Goal: Book appointment/travel/reservation

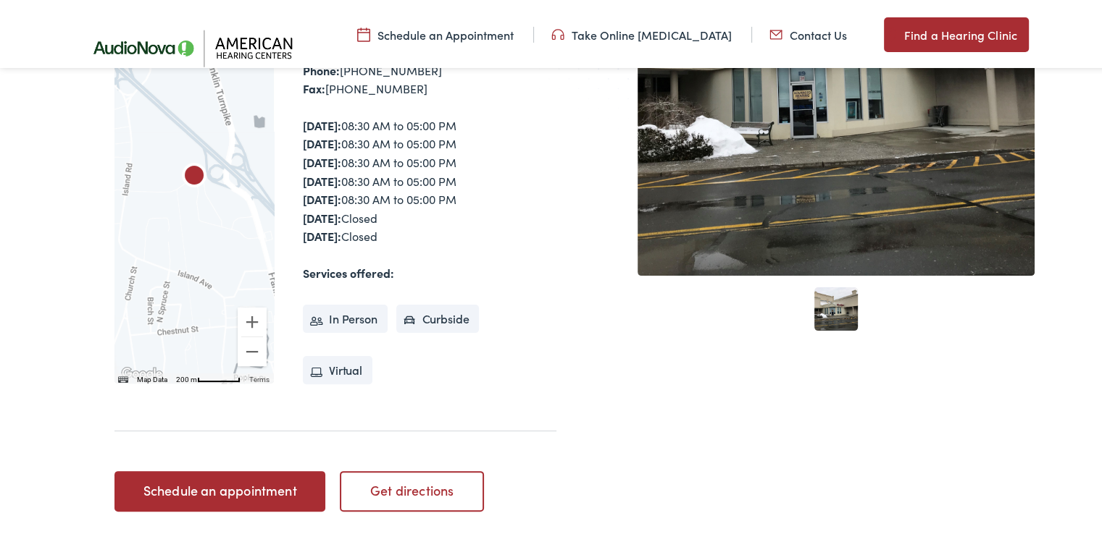
scroll to position [415, 0]
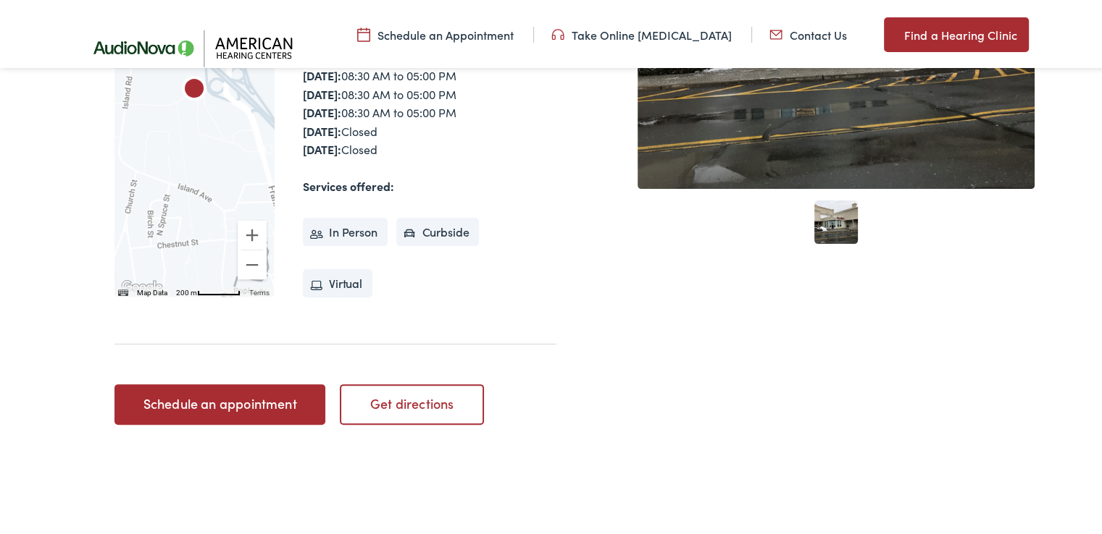
click at [191, 403] on link "Schedule an appointment" at bounding box center [219, 402] width 211 height 41
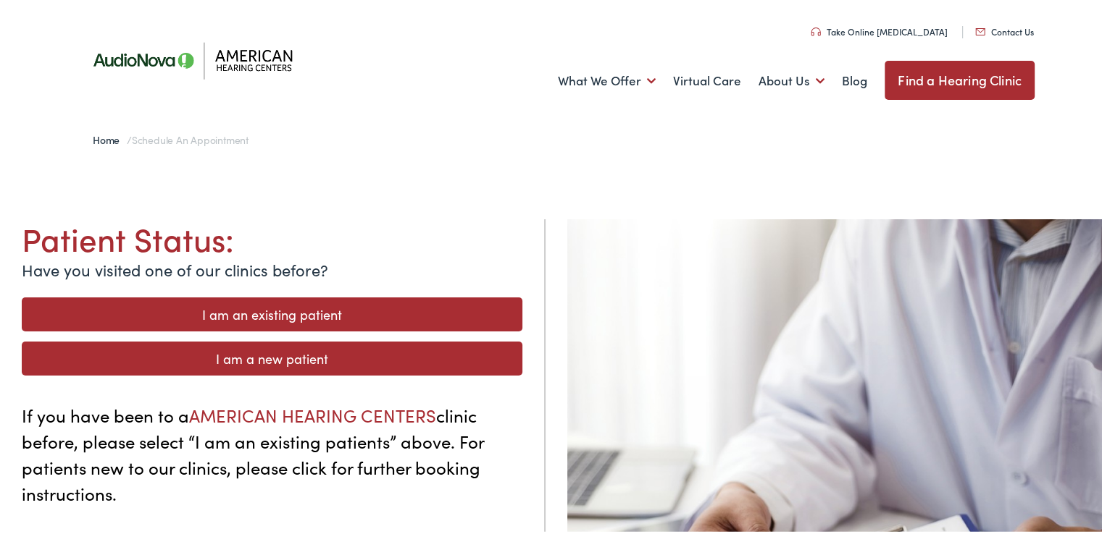
click at [242, 308] on link "I am an existing patient" at bounding box center [272, 312] width 500 height 34
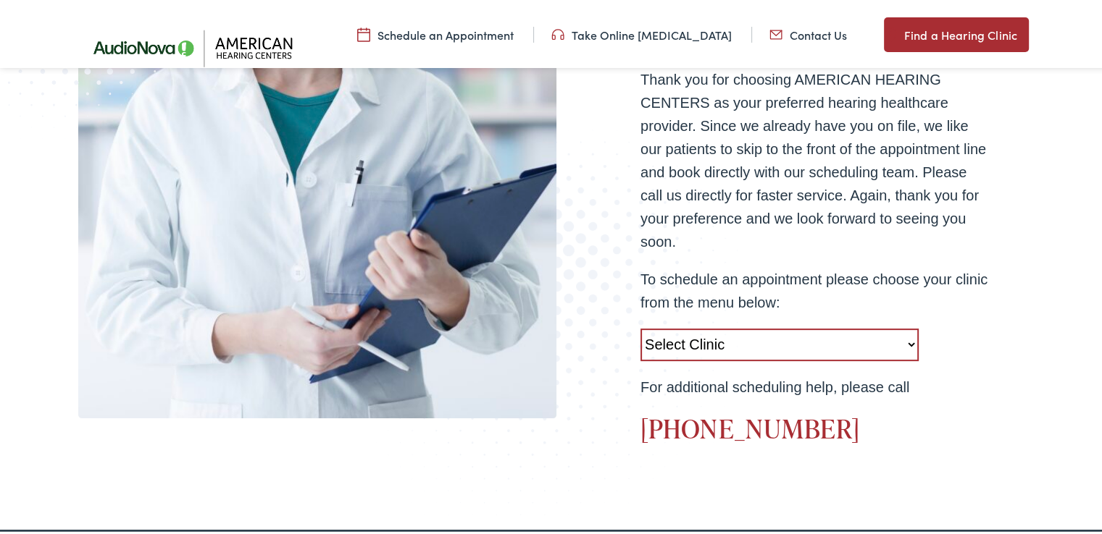
scroll to position [492, 0]
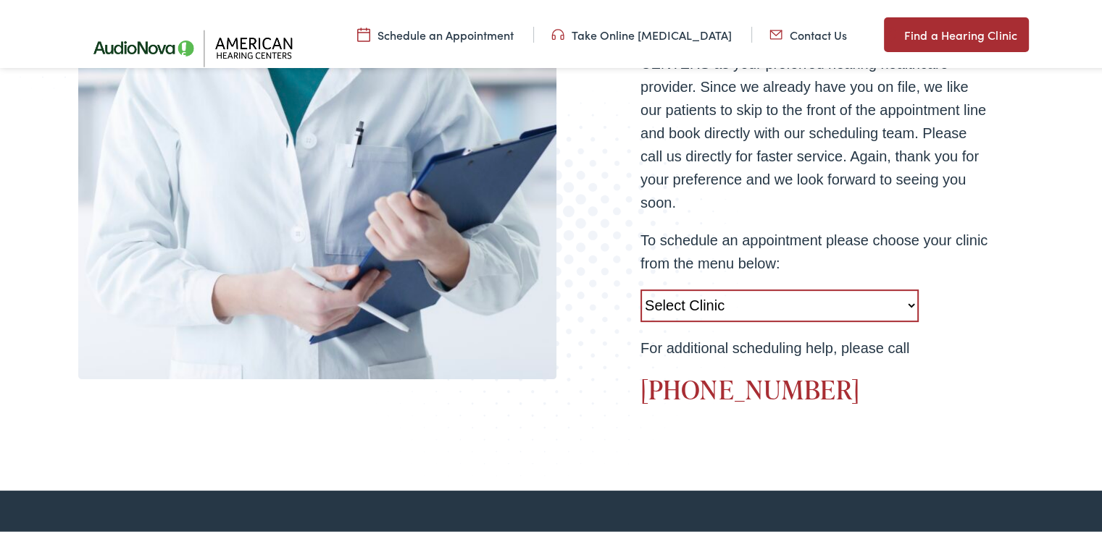
click at [905, 304] on select "Select Clinic West Caldwell-NJ-American Hearing Centers 778 Bloomfield Avenue R…" at bounding box center [779, 303] width 278 height 33
select select "https://americanhearing.alpacaaudiology.com/locations/ramsey-nj/"
click at [640, 287] on select "Select Clinic West Caldwell-NJ-American Hearing Centers 778 Bloomfield Avenue R…" at bounding box center [779, 303] width 278 height 33
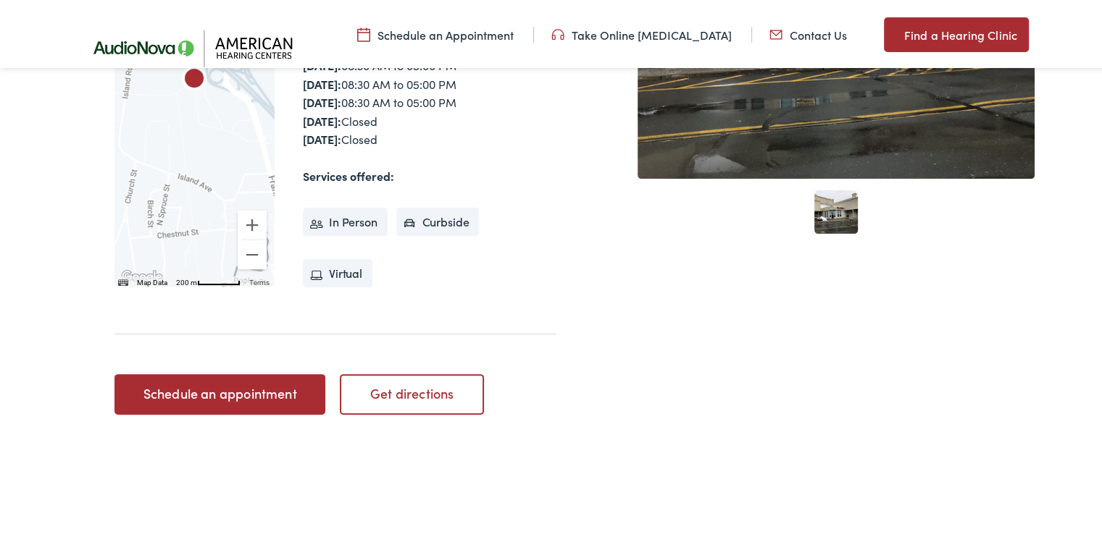
scroll to position [473, 0]
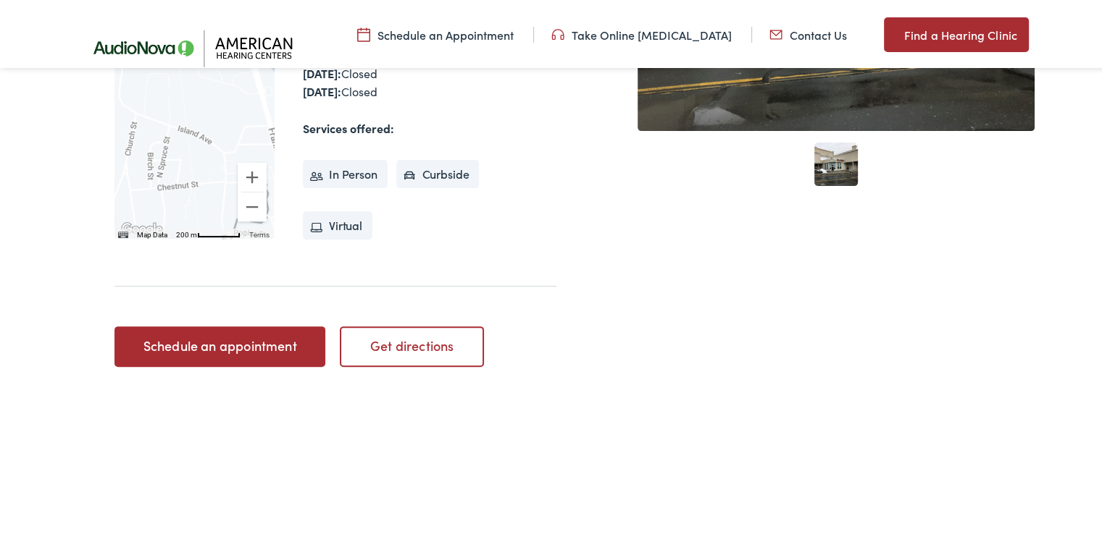
click at [265, 348] on link "Schedule an appointment" at bounding box center [219, 344] width 211 height 41
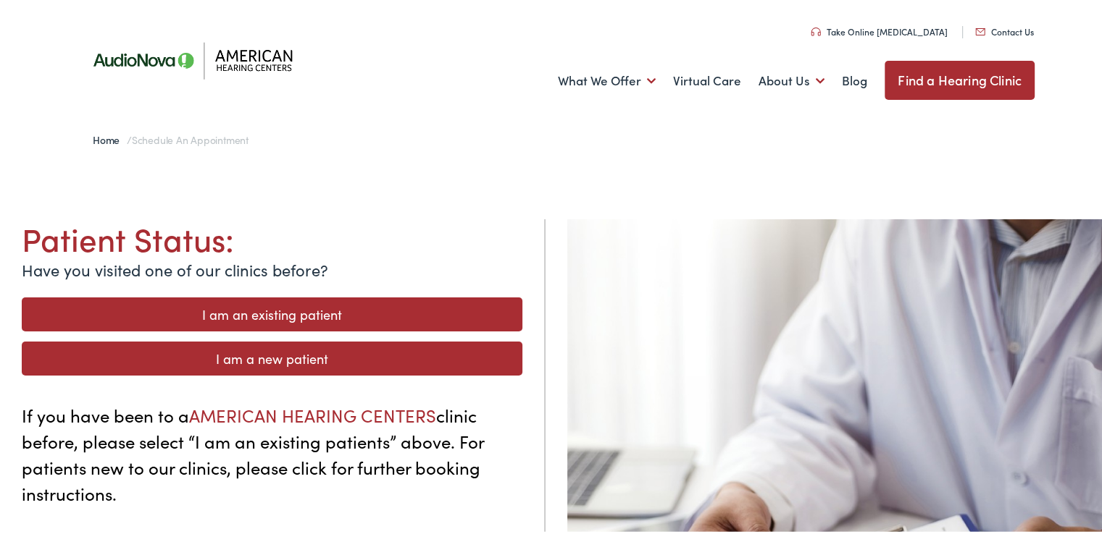
click at [272, 312] on link "I am an existing patient" at bounding box center [272, 312] width 500 height 34
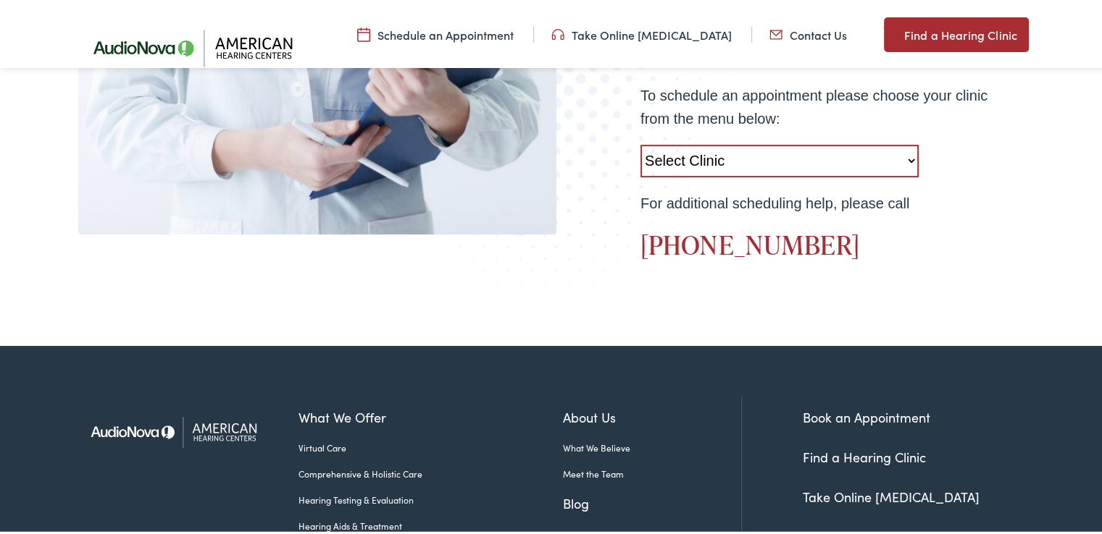
scroll to position [676, 0]
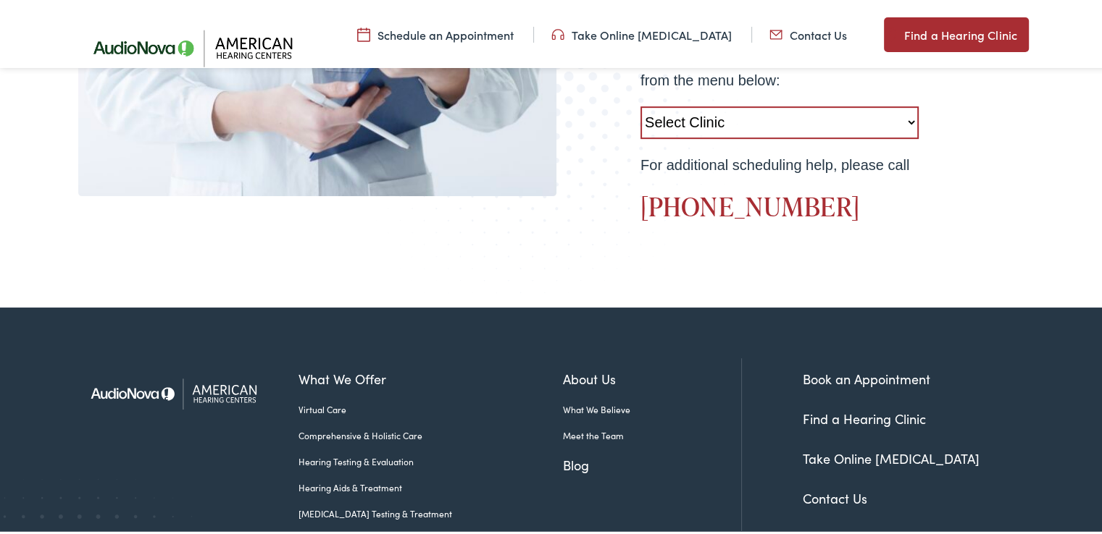
click at [906, 119] on select "Select Clinic West Caldwell-NJ-American Hearing Centers 778 Bloomfield Avenue R…" at bounding box center [779, 120] width 278 height 33
select select "https://americanhearing.alpacaaudiology.com/locations/ramsey-nj/"
click at [640, 104] on select "Select Clinic West Caldwell-NJ-American Hearing Centers 778 Bloomfield Avenue R…" at bounding box center [779, 120] width 278 height 33
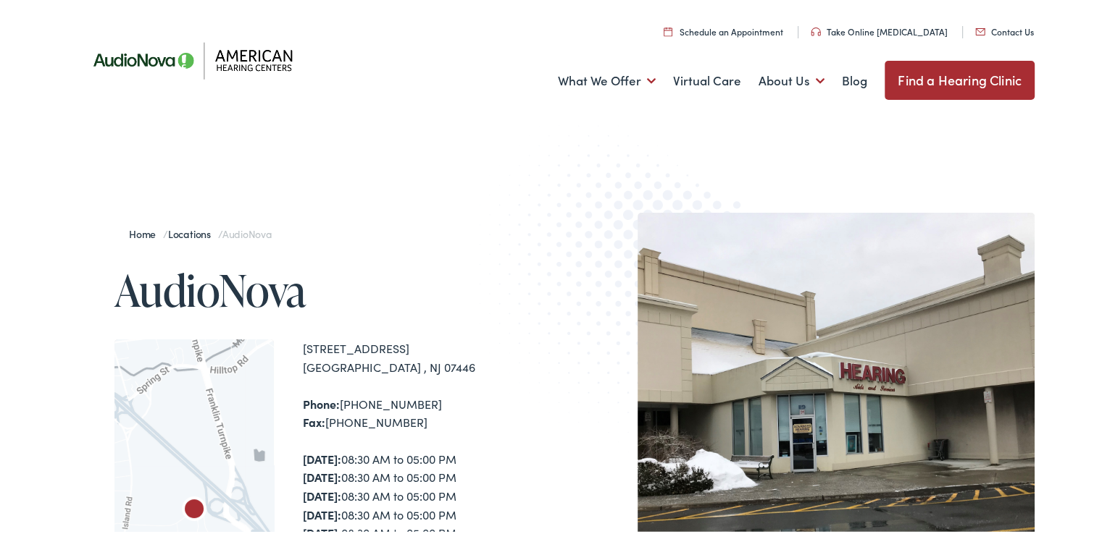
click at [727, 30] on link "Schedule an Appointment" at bounding box center [722, 28] width 119 height 12
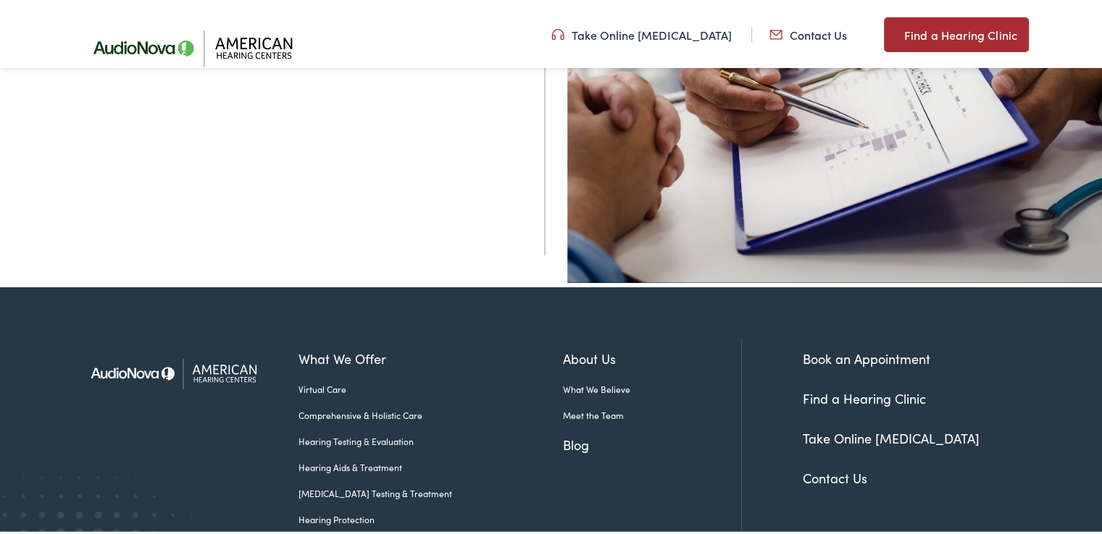
scroll to position [585, 0]
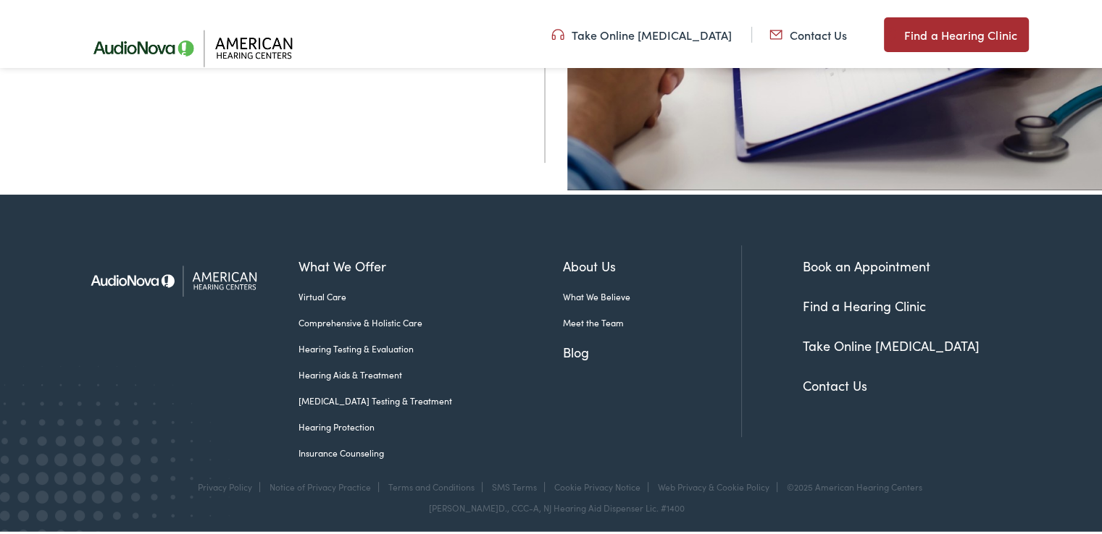
click at [886, 259] on link "Book an Appointment" at bounding box center [865, 263] width 127 height 18
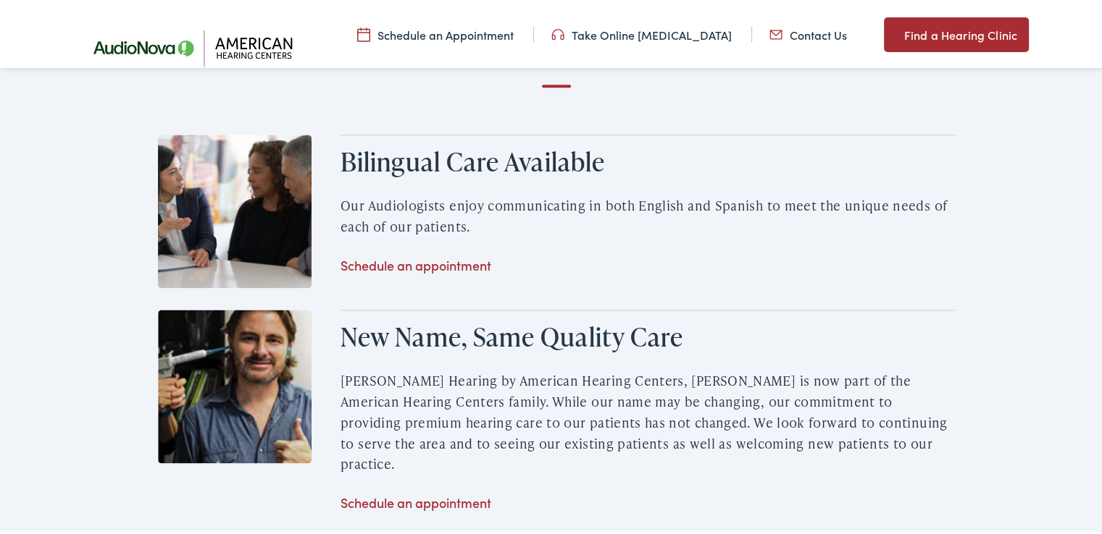
scroll to position [2047, 0]
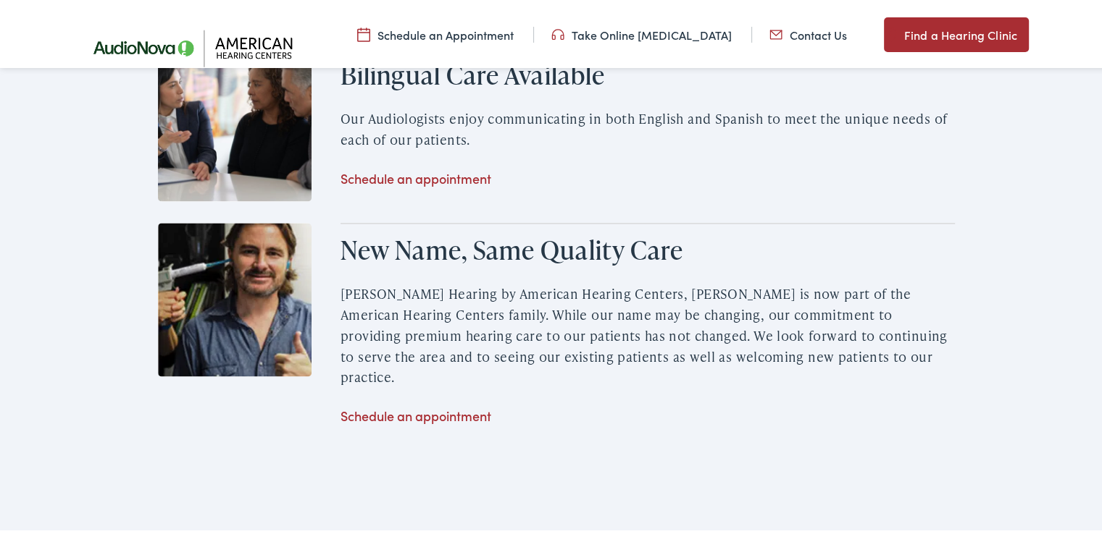
click at [460, 404] on link "Schedule an appointment" at bounding box center [415, 413] width 151 height 18
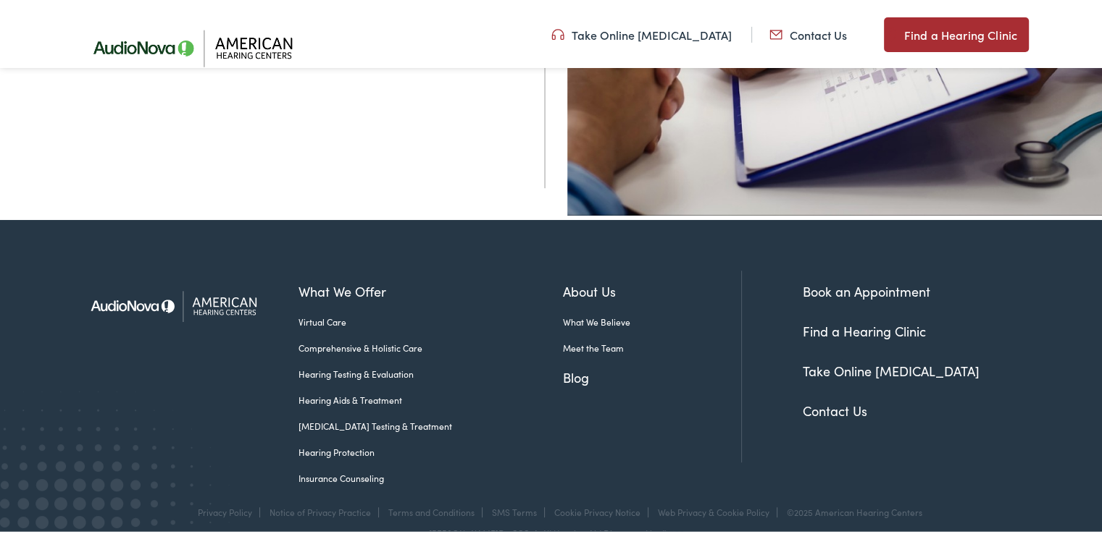
scroll to position [585, 0]
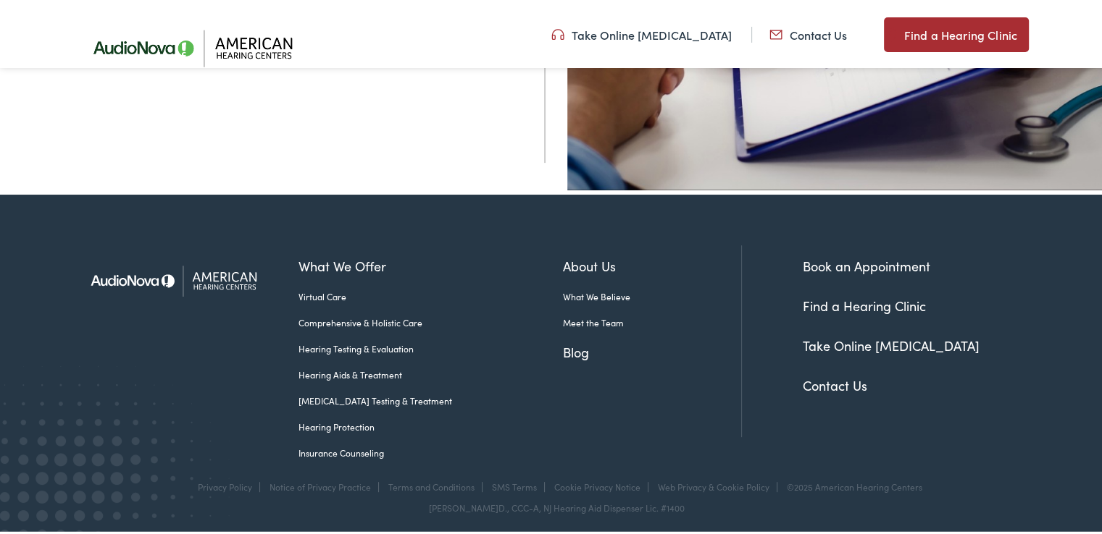
click at [585, 314] on link "Meet the Team" at bounding box center [652, 320] width 178 height 13
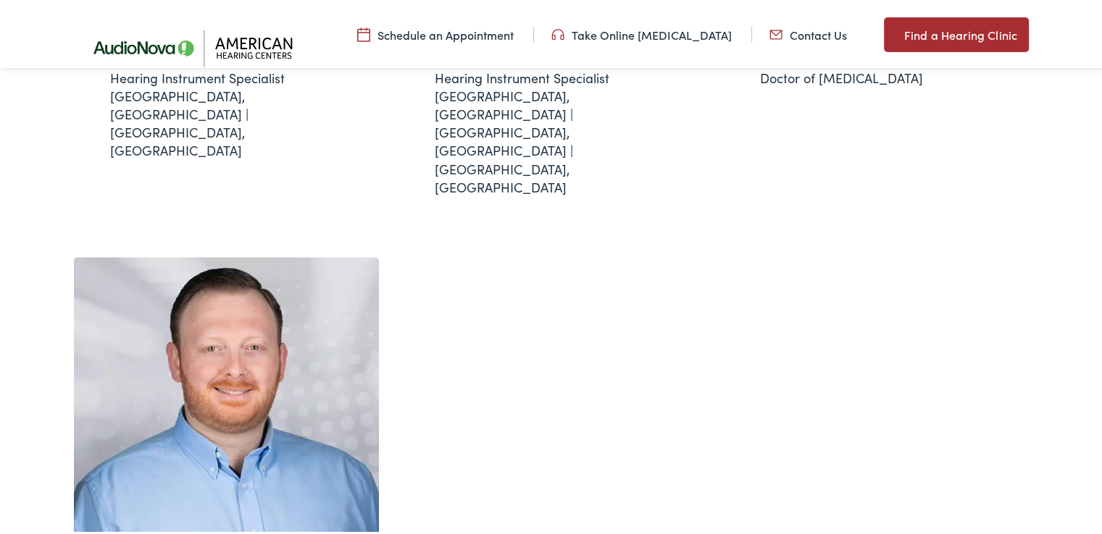
scroll to position [1903, 0]
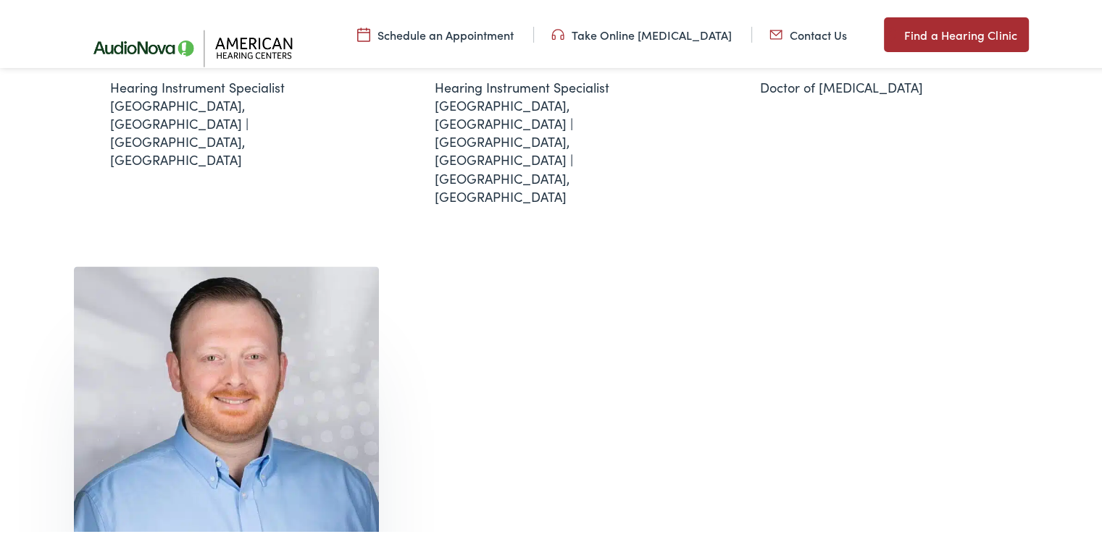
click at [258, 328] on img at bounding box center [227, 432] width 306 height 336
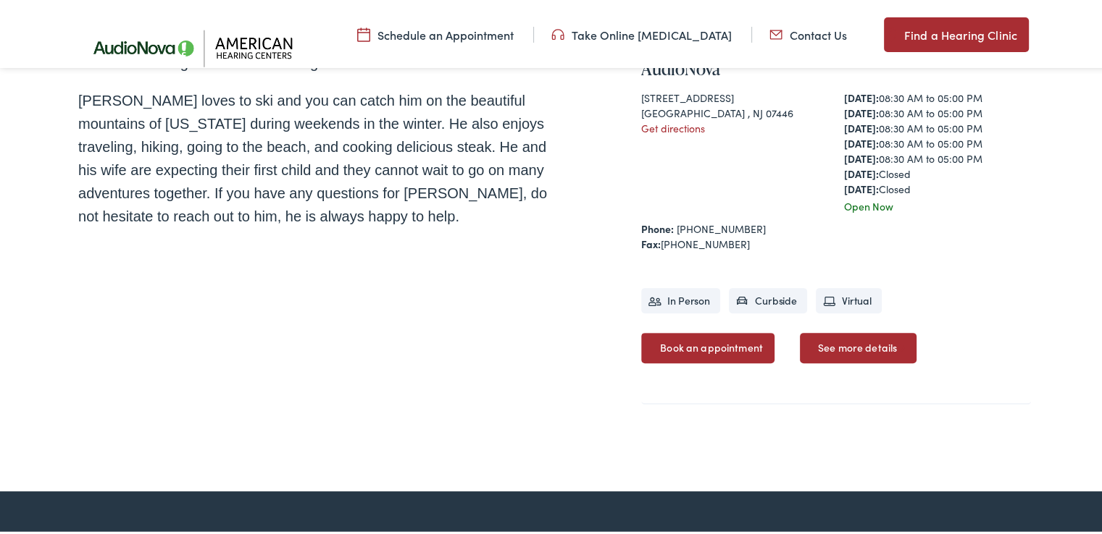
scroll to position [550, 0]
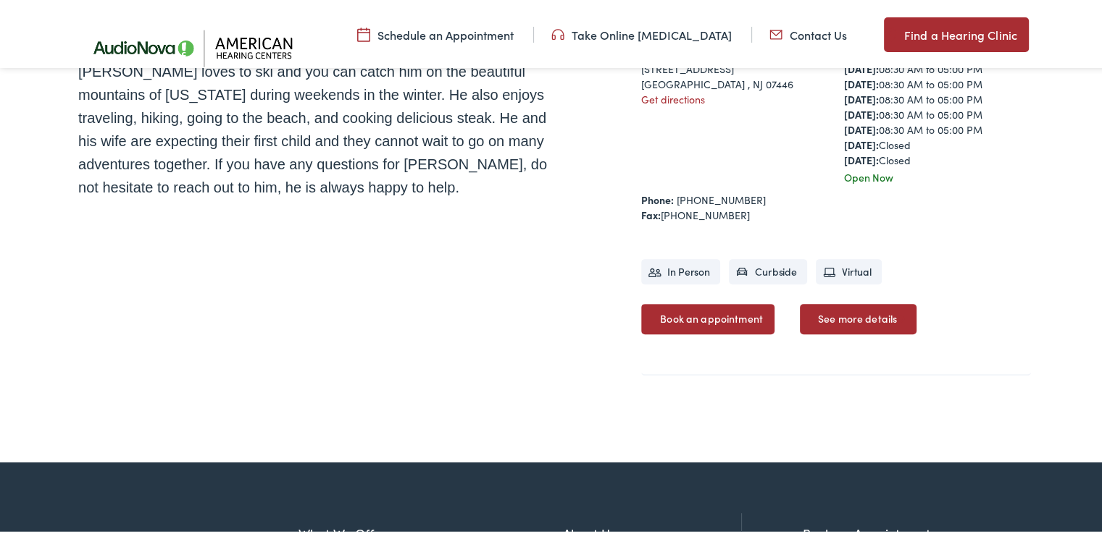
click at [676, 311] on link "Book an appointment" at bounding box center [707, 316] width 133 height 30
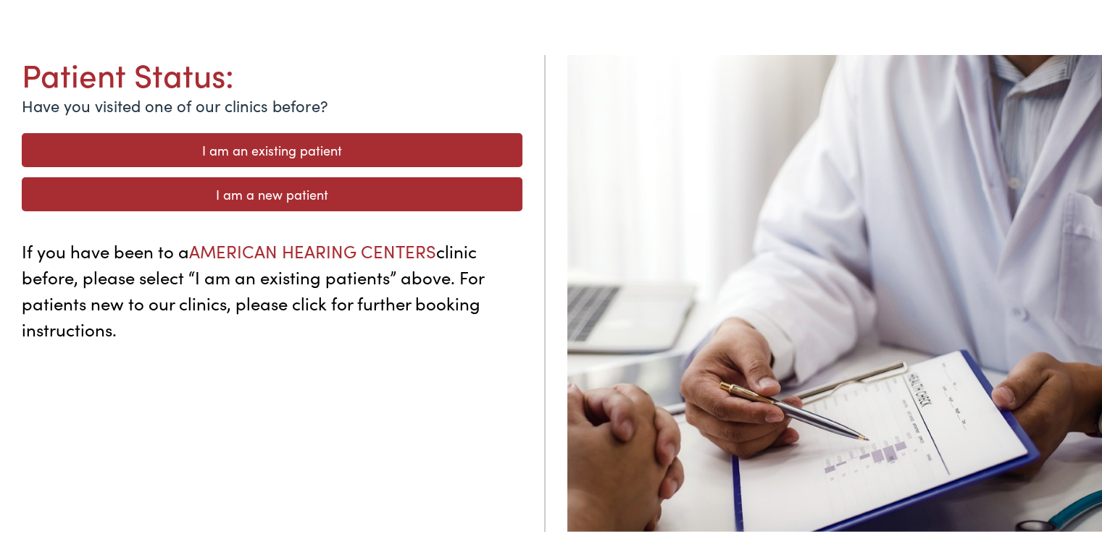
scroll to position [212, 0]
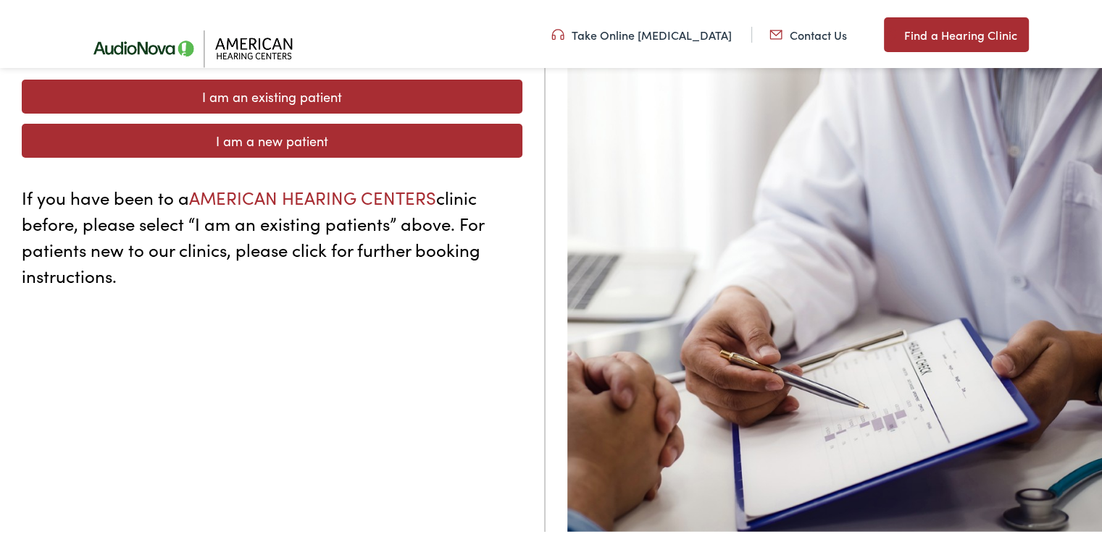
click at [293, 98] on link "I am an existing patient" at bounding box center [272, 94] width 500 height 34
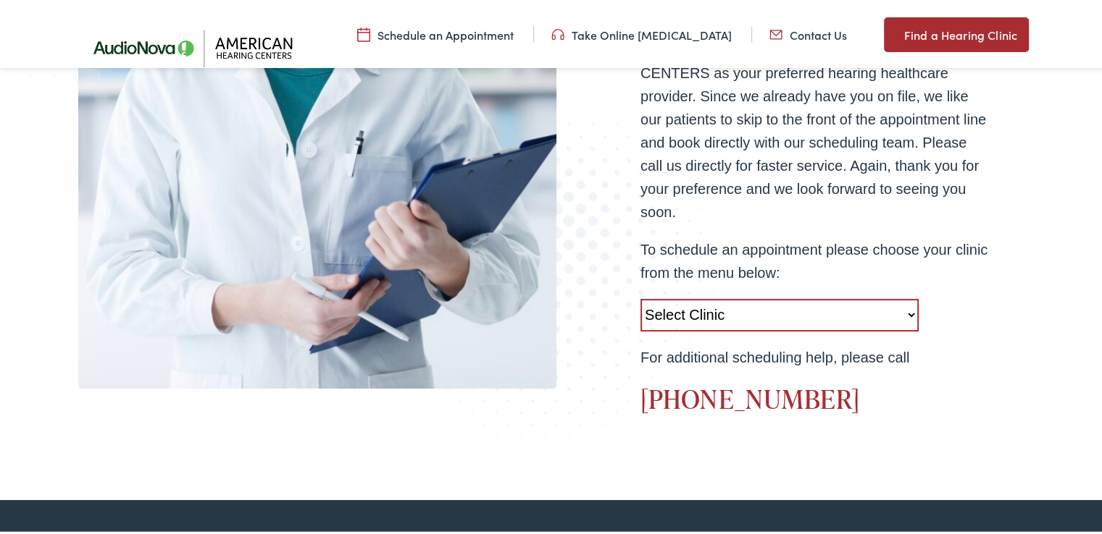
scroll to position [531, 0]
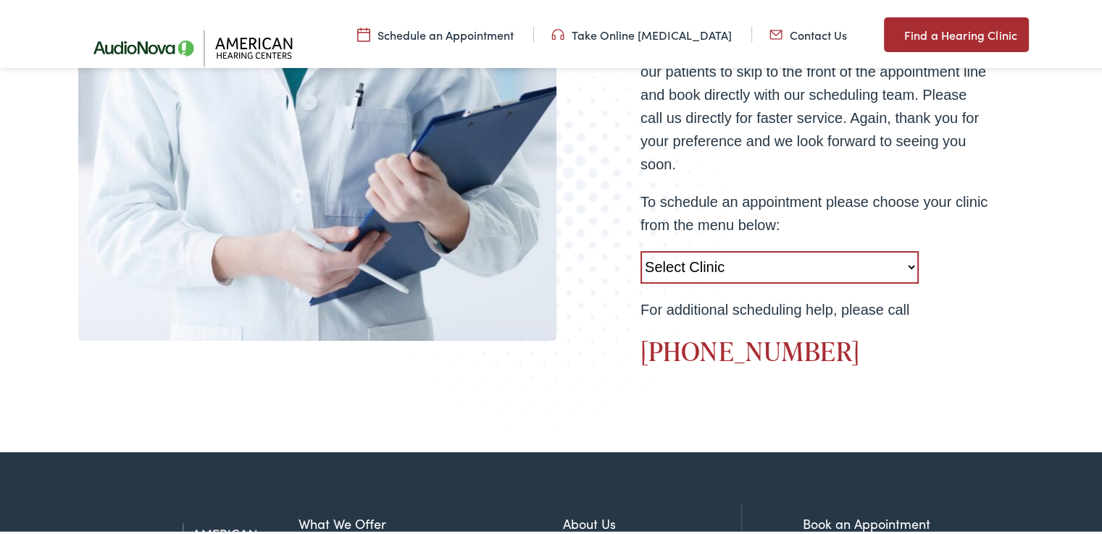
click at [905, 264] on select "Select Clinic [GEOGRAPHIC_DATA][PERSON_NAME]-[GEOGRAPHIC_DATA]-American Hearing…" at bounding box center [779, 264] width 278 height 33
select select "[URL][DOMAIN_NAME][PERSON_NAME]"
click at [640, 248] on select "Select Clinic [GEOGRAPHIC_DATA][PERSON_NAME]-[GEOGRAPHIC_DATA]-American Hearing…" at bounding box center [779, 264] width 278 height 33
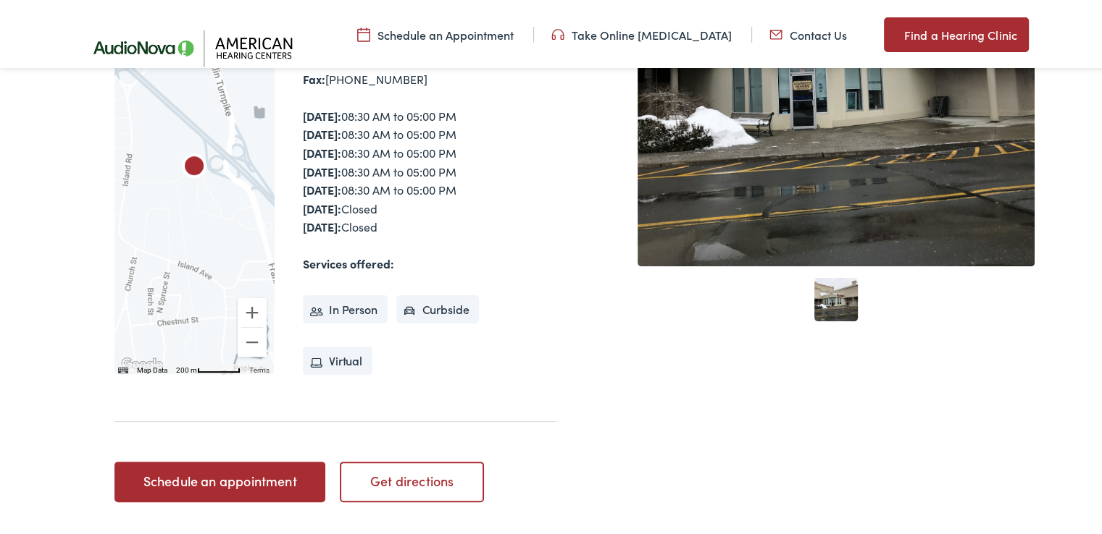
scroll to position [377, 0]
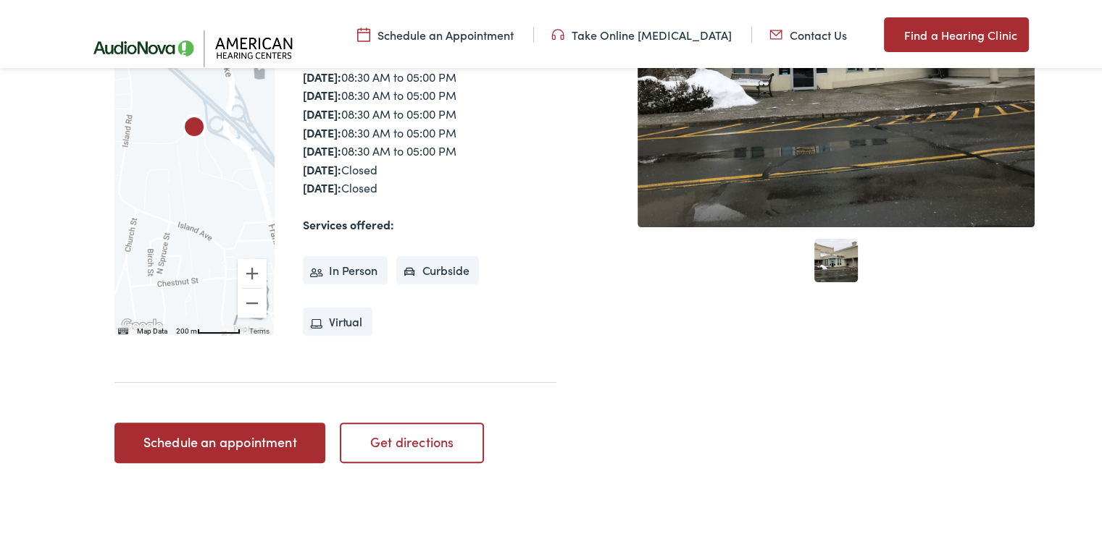
click at [233, 437] on link "Schedule an appointment" at bounding box center [219, 440] width 211 height 41
